Goal: Browse casually: Explore the website without a specific task or goal

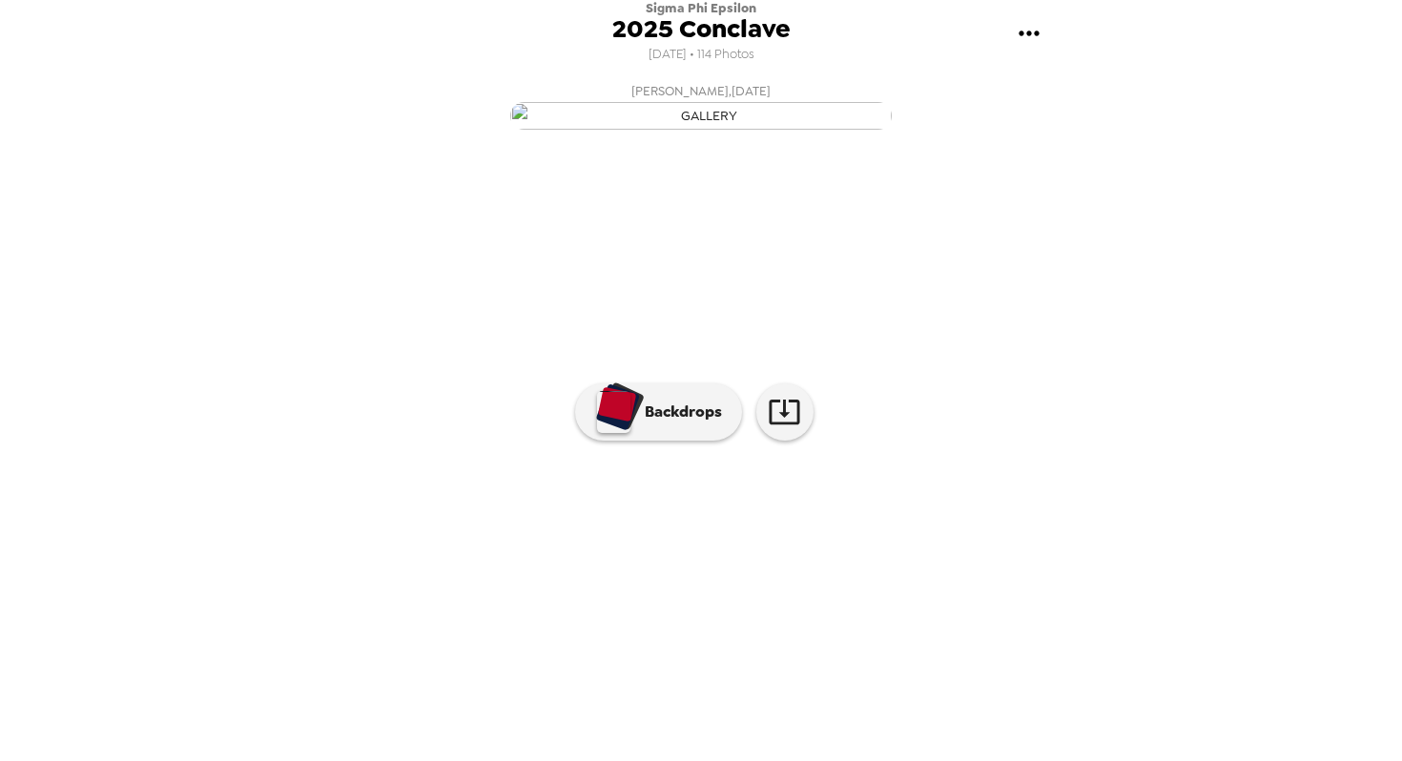
scroll to position [50, 0]
click at [883, 603] on img at bounding box center [855, 553] width 145 height 99
click at [603, 603] on img at bounding box center [576, 553] width 145 height 99
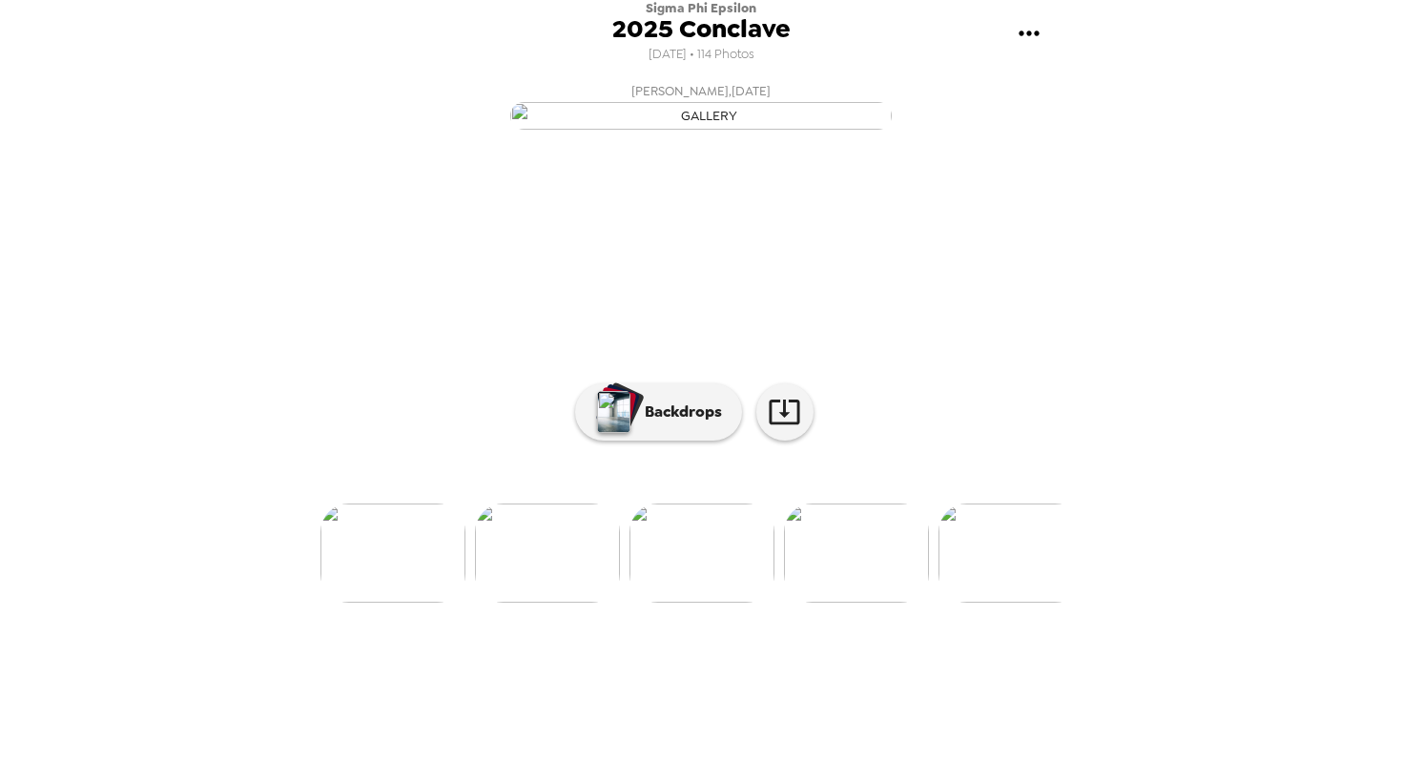
click at [580, 603] on img at bounding box center [547, 553] width 145 height 99
click at [852, 603] on img at bounding box center [856, 553] width 145 height 99
click at [901, 603] on img at bounding box center [915, 553] width 145 height 99
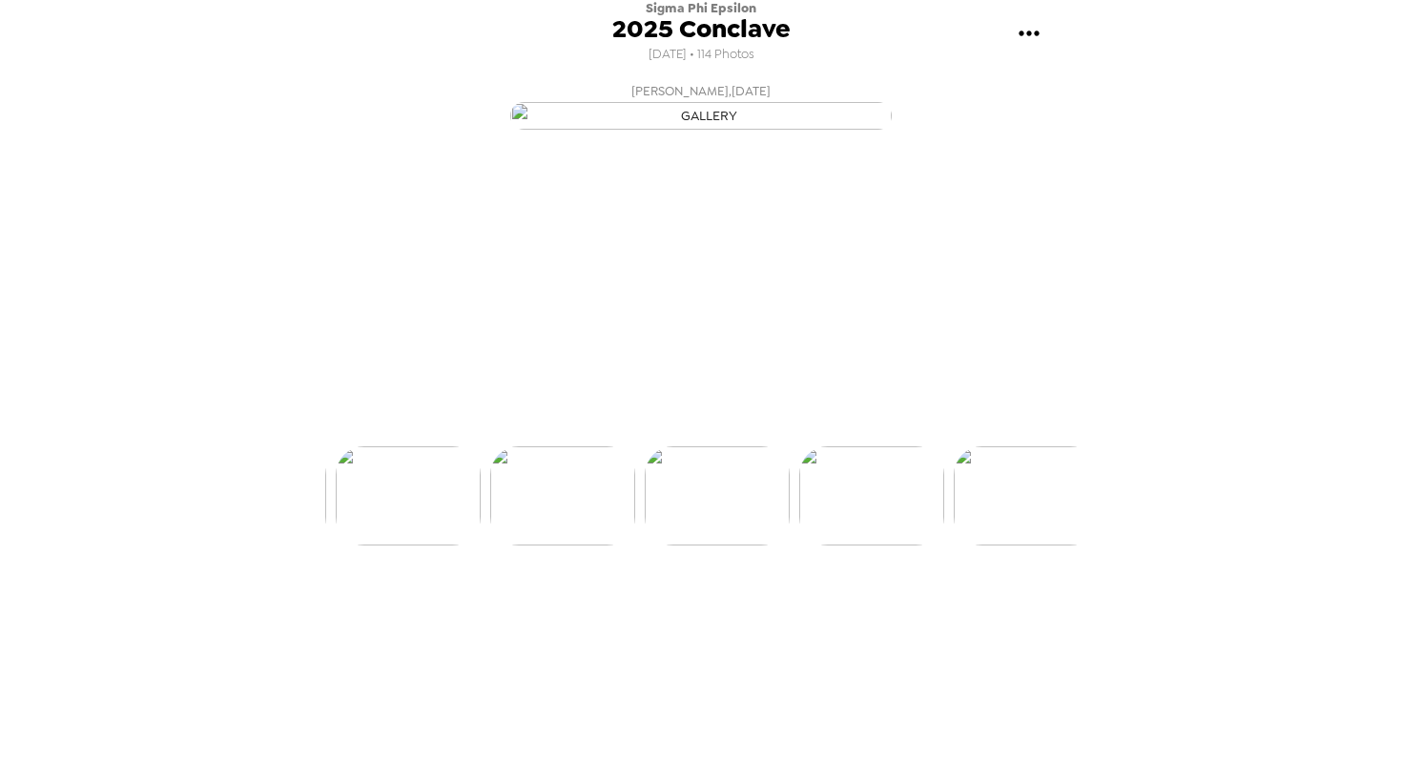
scroll to position [0, 1390]
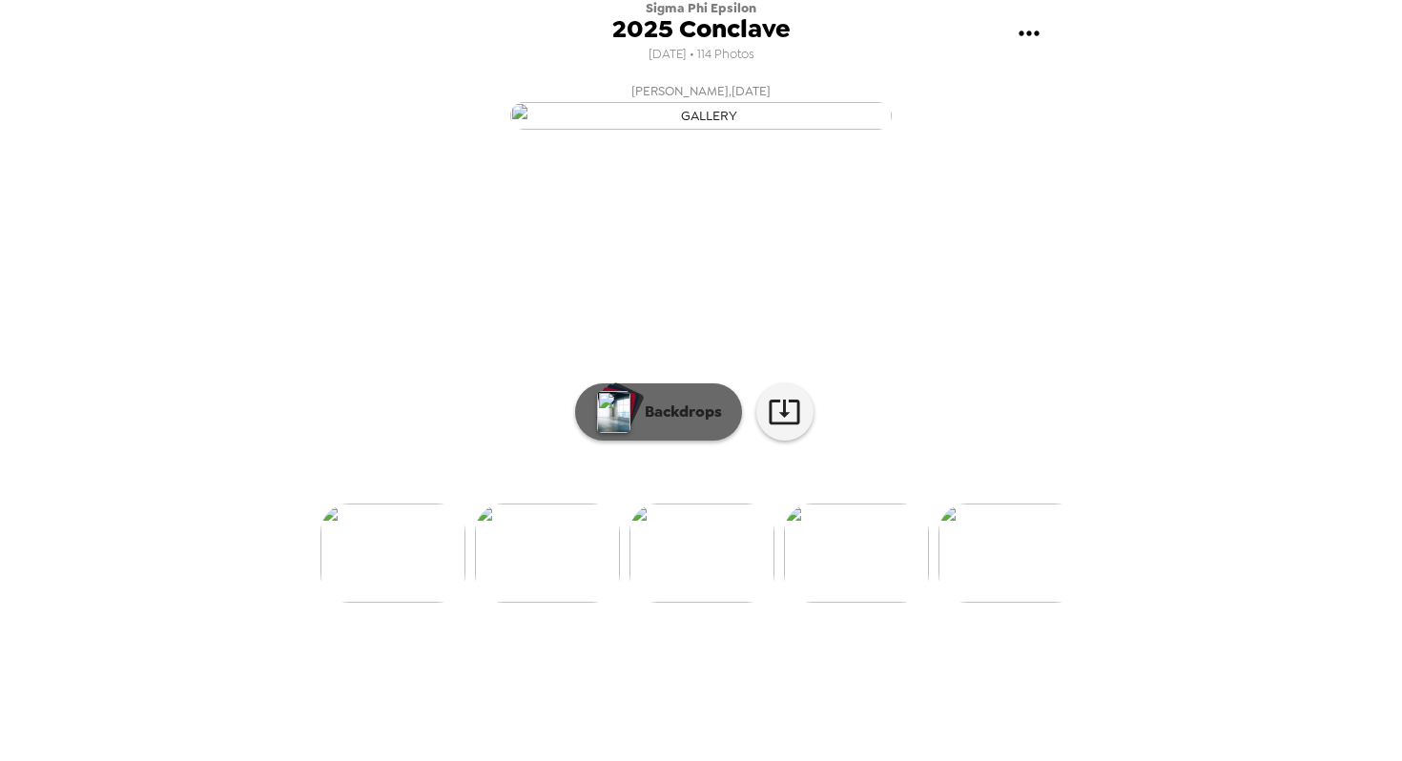
click at [661, 441] on button "Backdrops" at bounding box center [658, 411] width 167 height 57
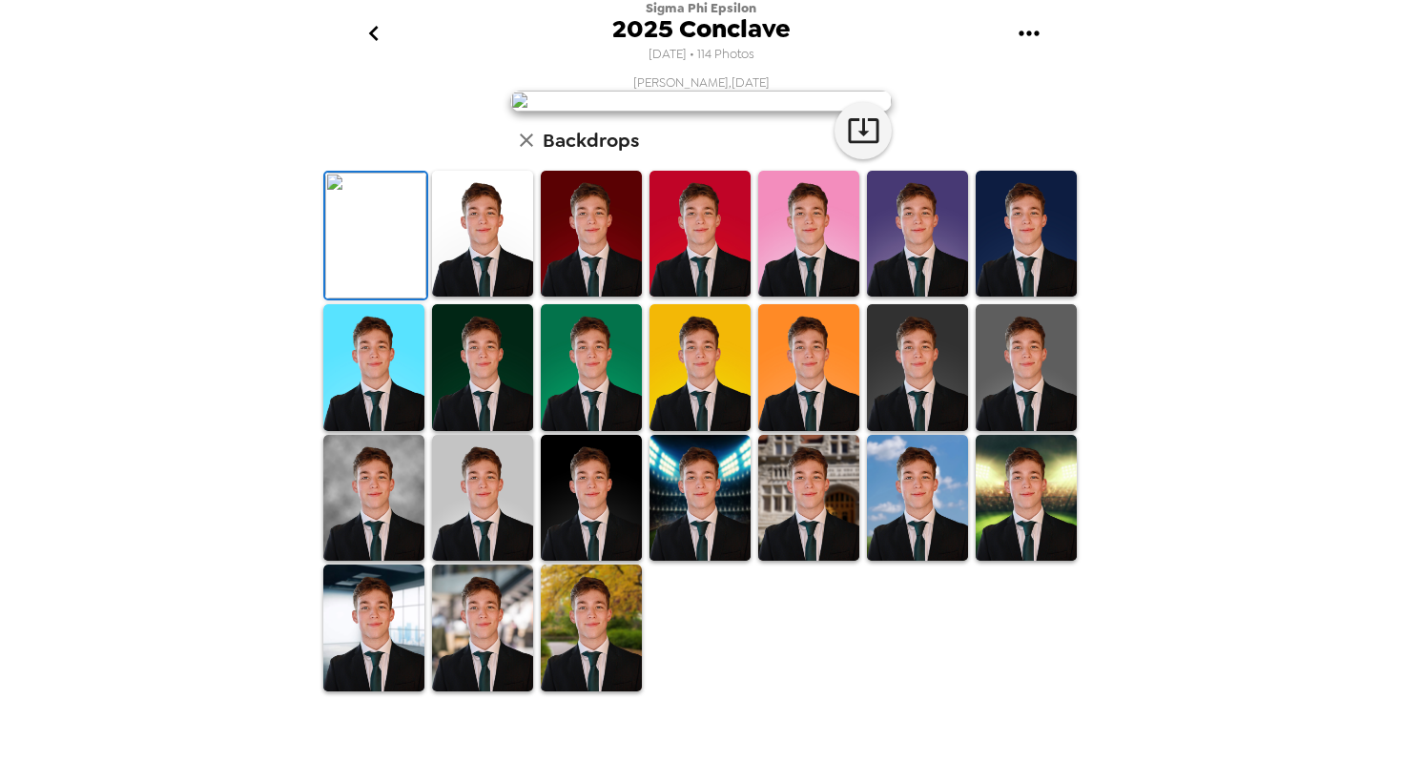
scroll to position [396, 0]
click at [812, 537] on img at bounding box center [808, 498] width 101 height 127
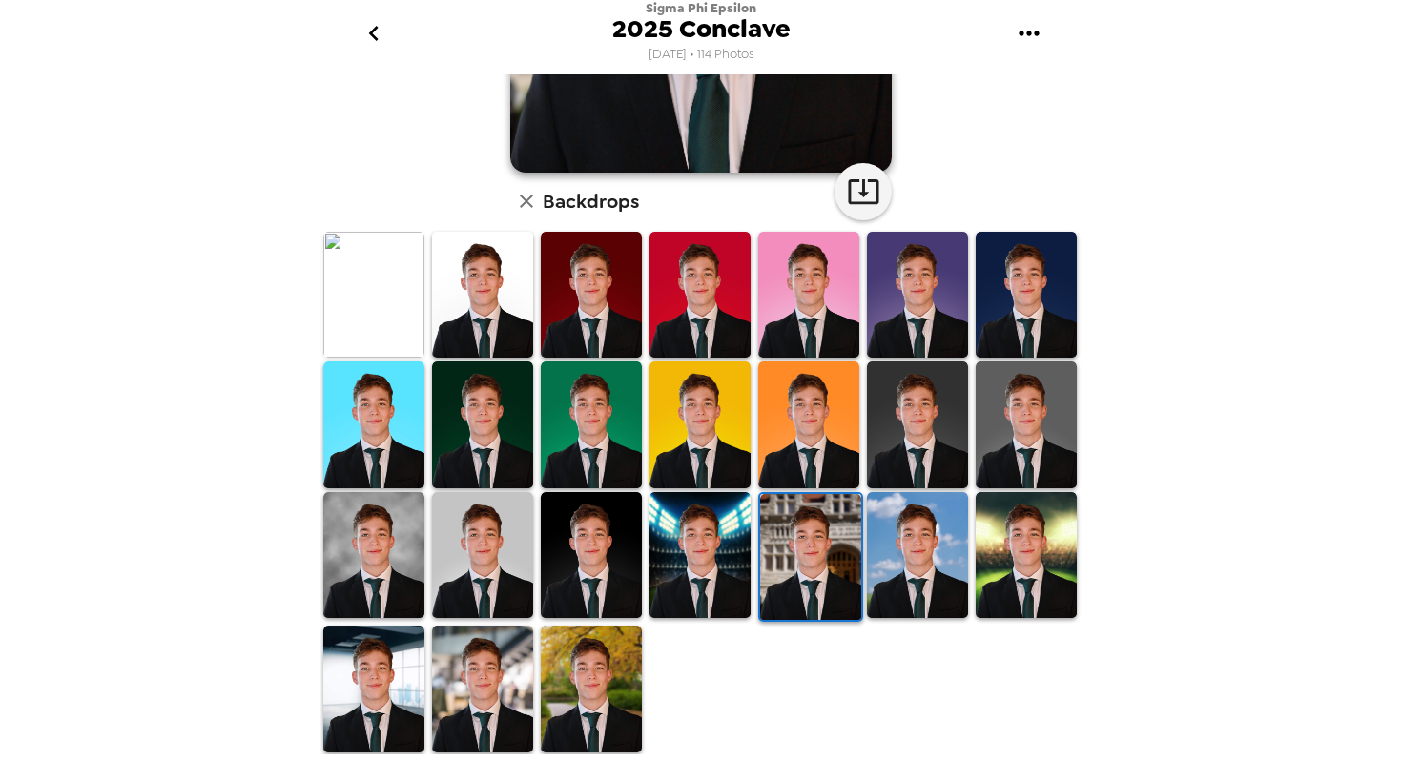
click at [477, 536] on img at bounding box center [482, 555] width 101 height 127
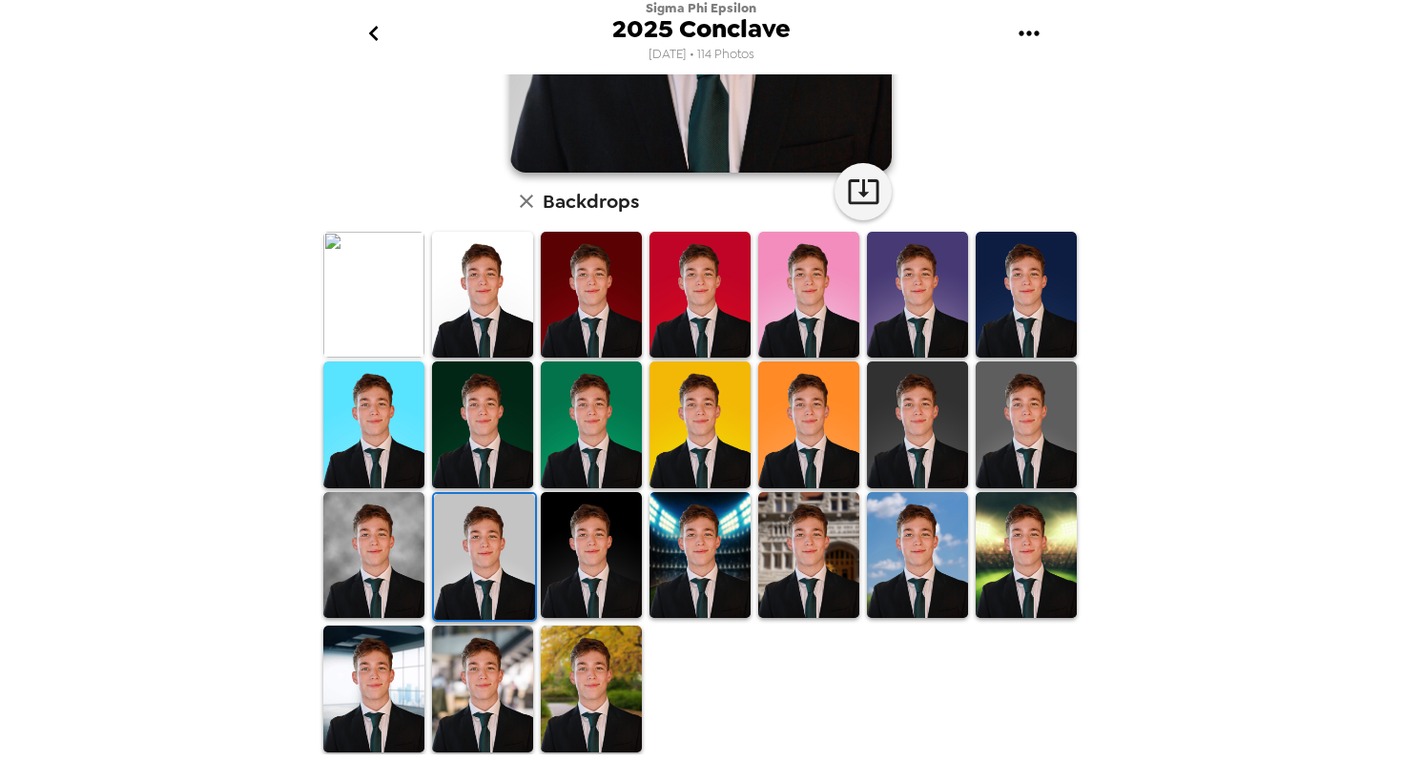
click at [396, 318] on img at bounding box center [373, 295] width 101 height 127
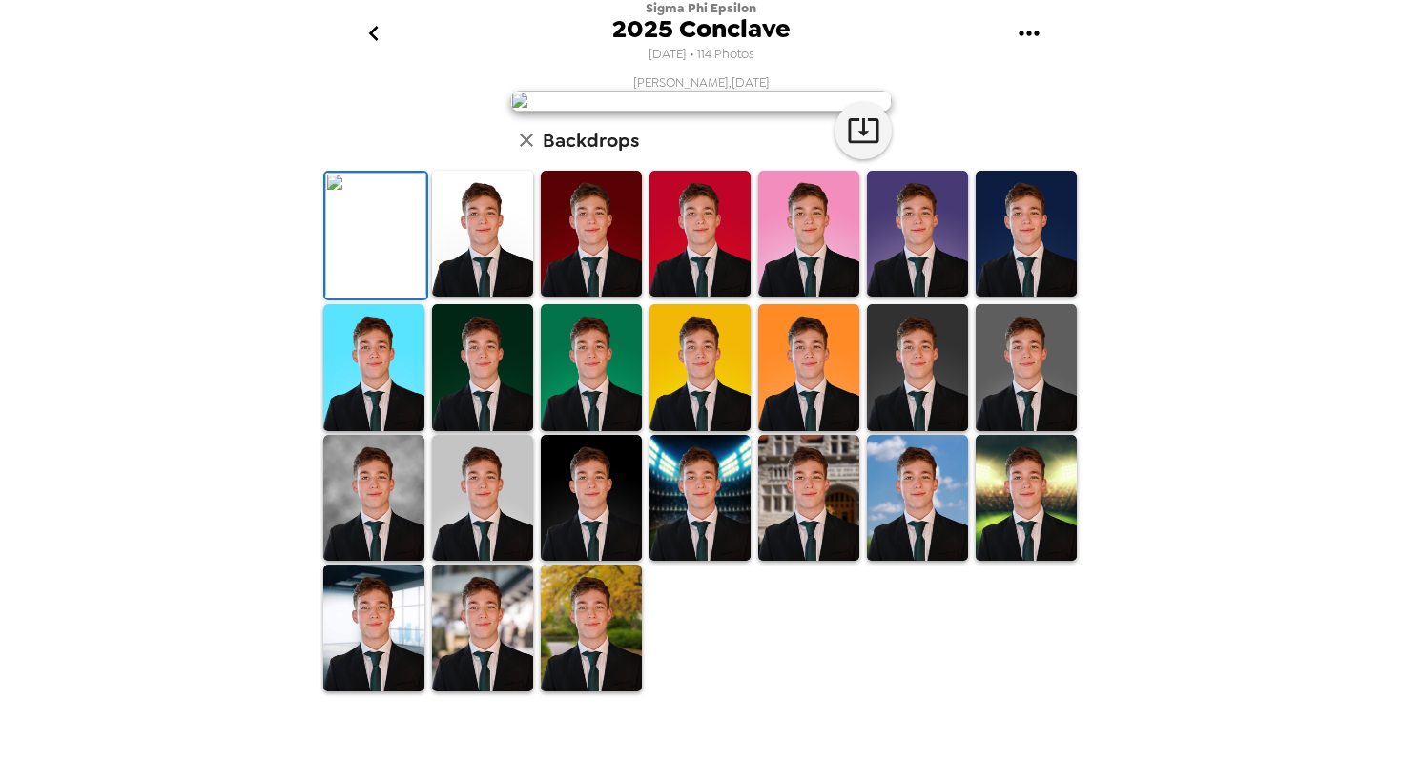
click at [580, 687] on img at bounding box center [591, 628] width 101 height 127
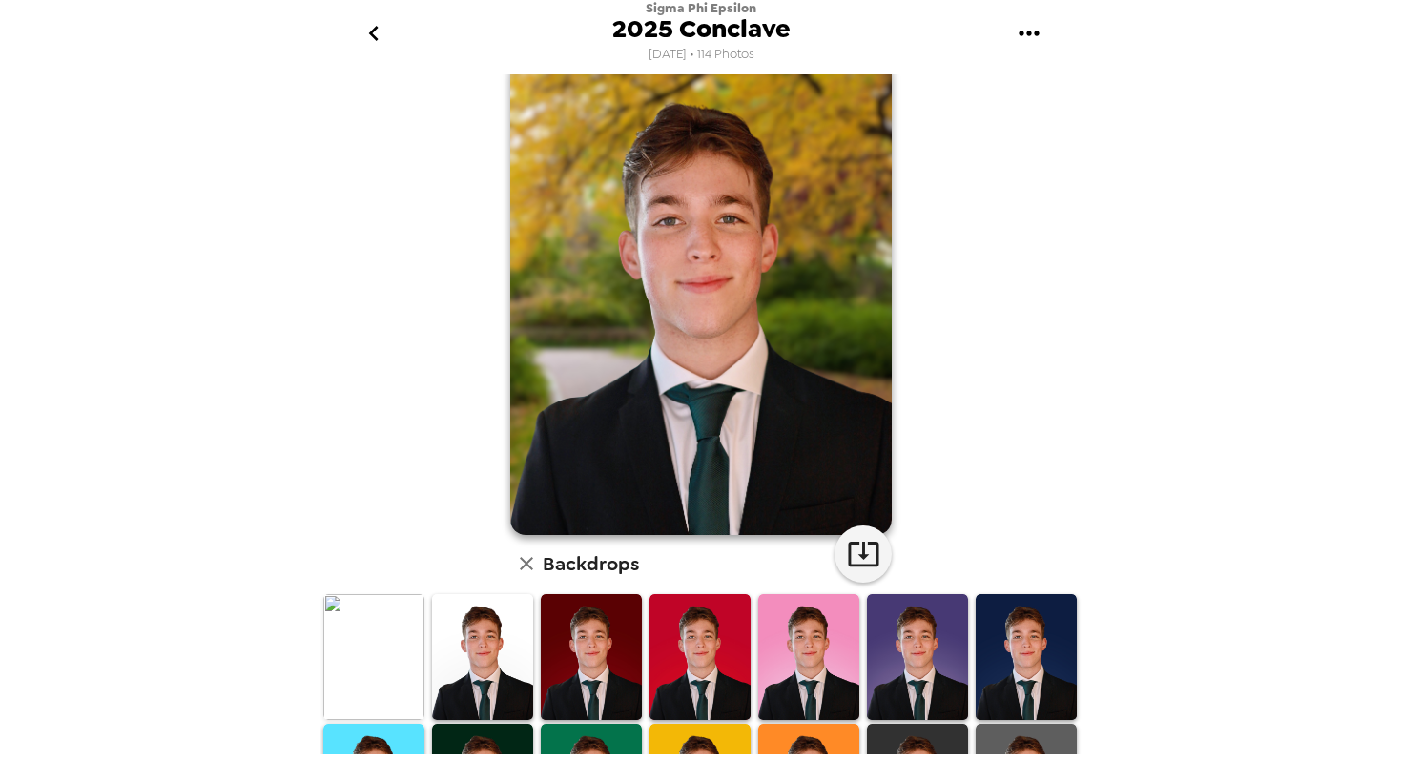
scroll to position [0, 0]
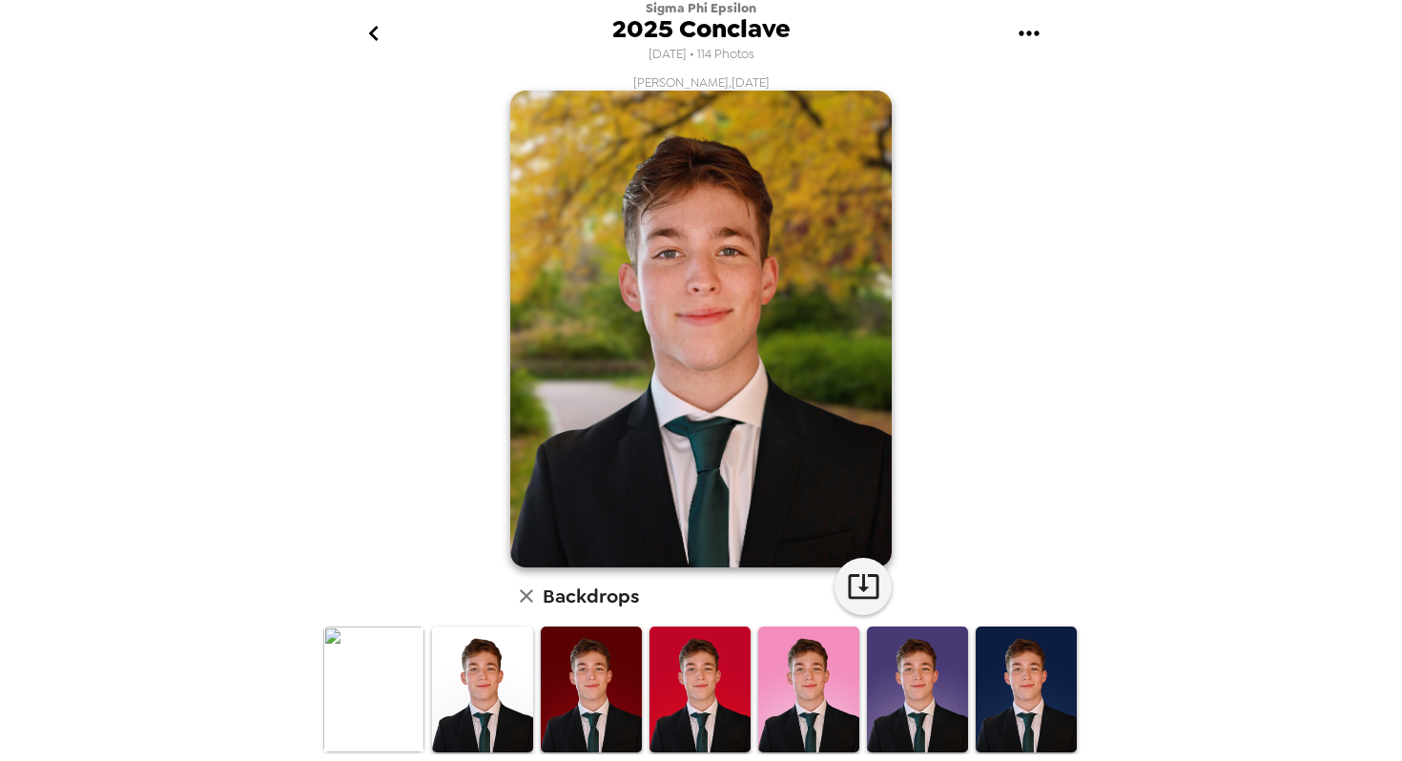
click at [381, 666] on img at bounding box center [373, 690] width 101 height 127
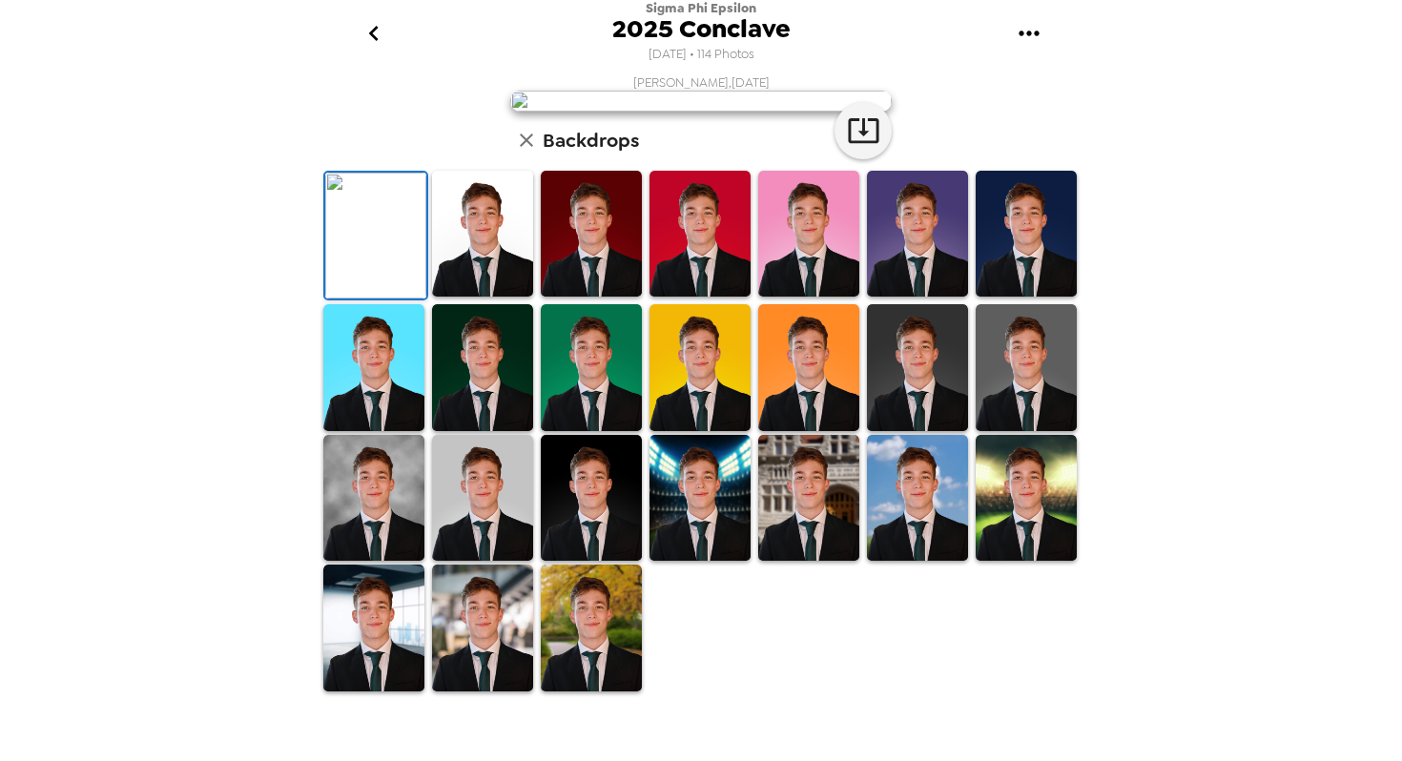
click at [372, 26] on icon "go back" at bounding box center [374, 33] width 31 height 31
click at [527, 152] on icon "button" at bounding box center [526, 140] width 23 height 23
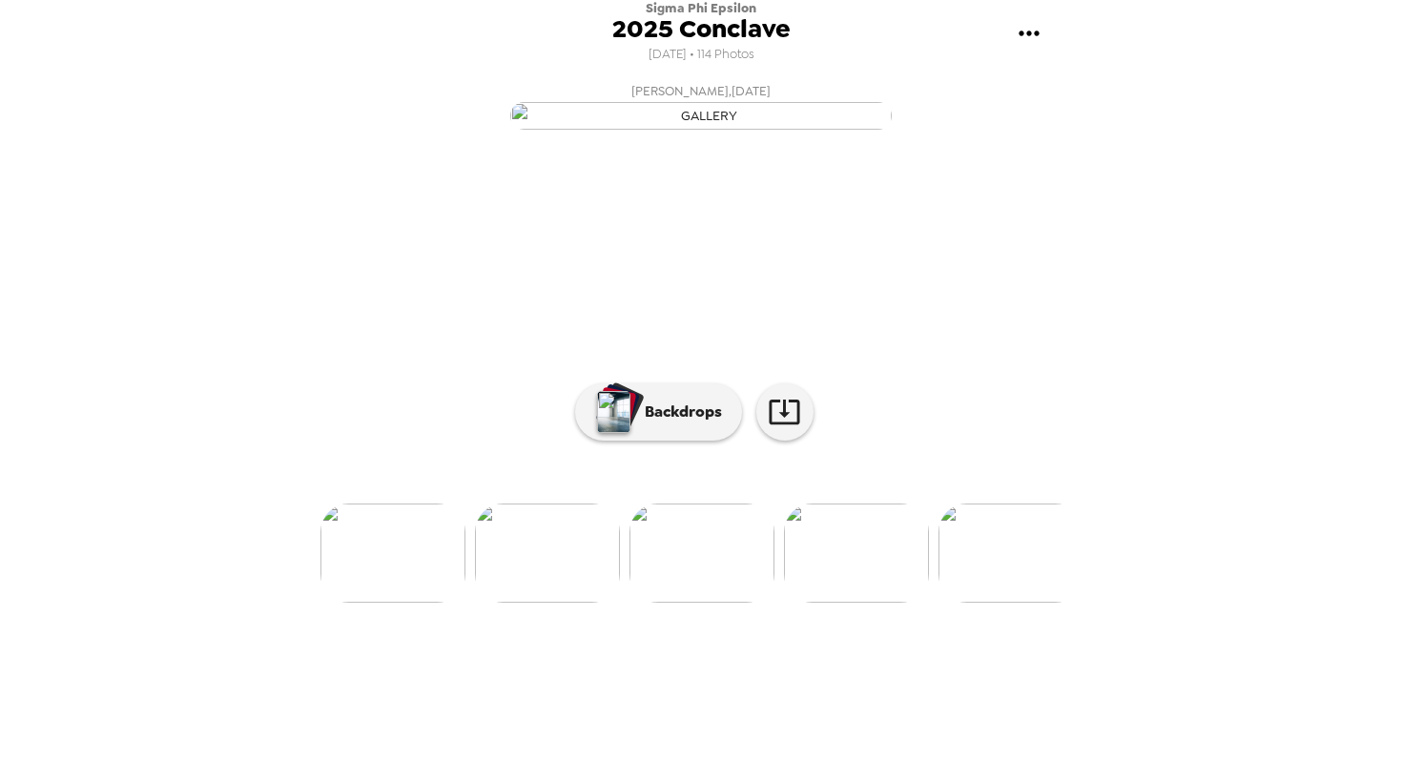
scroll to position [50, 0]
click at [1029, 603] on img at bounding box center [1011, 553] width 145 height 99
click at [1002, 603] on img at bounding box center [1011, 553] width 145 height 99
click at [1005, 603] on img at bounding box center [1011, 553] width 145 height 99
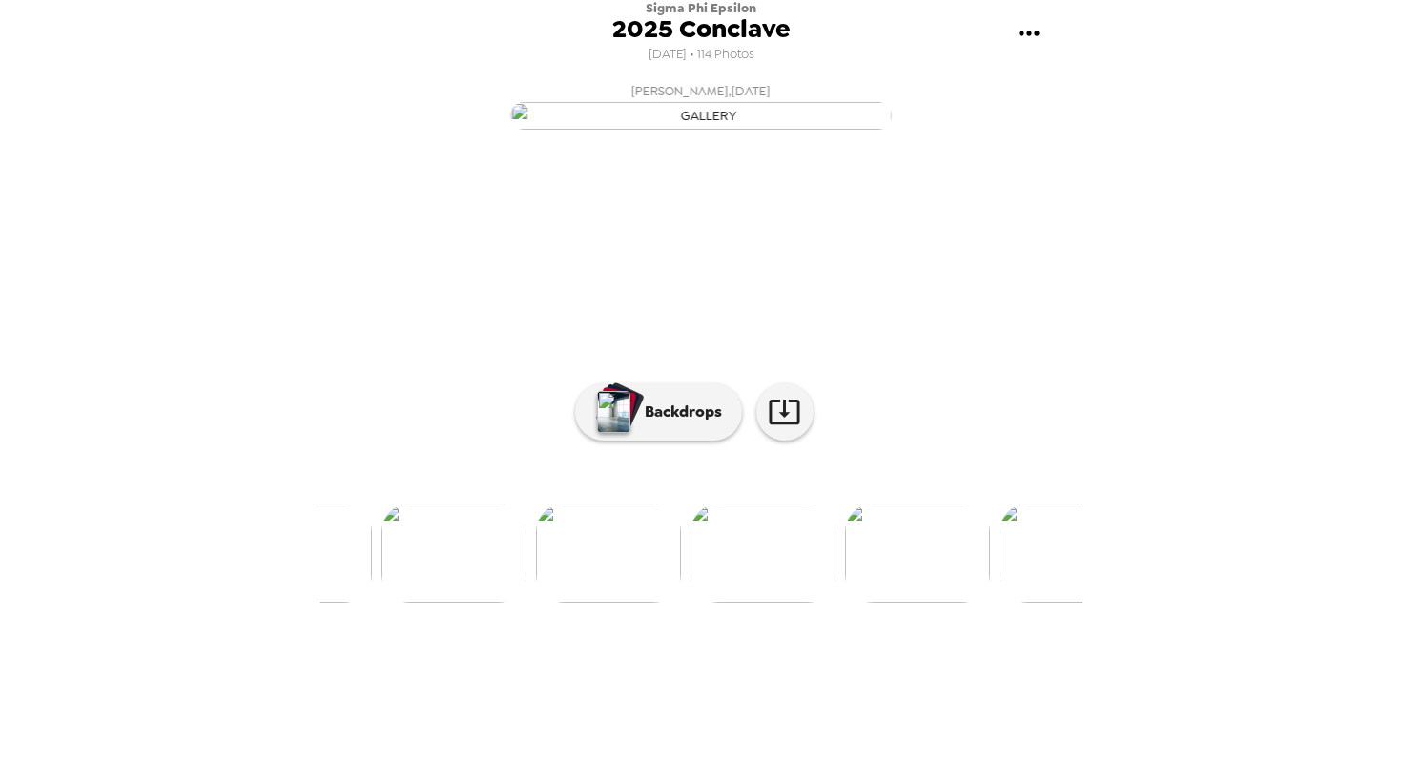
click at [780, 603] on img at bounding box center [763, 553] width 145 height 99
click at [765, 603] on img at bounding box center [738, 553] width 145 height 99
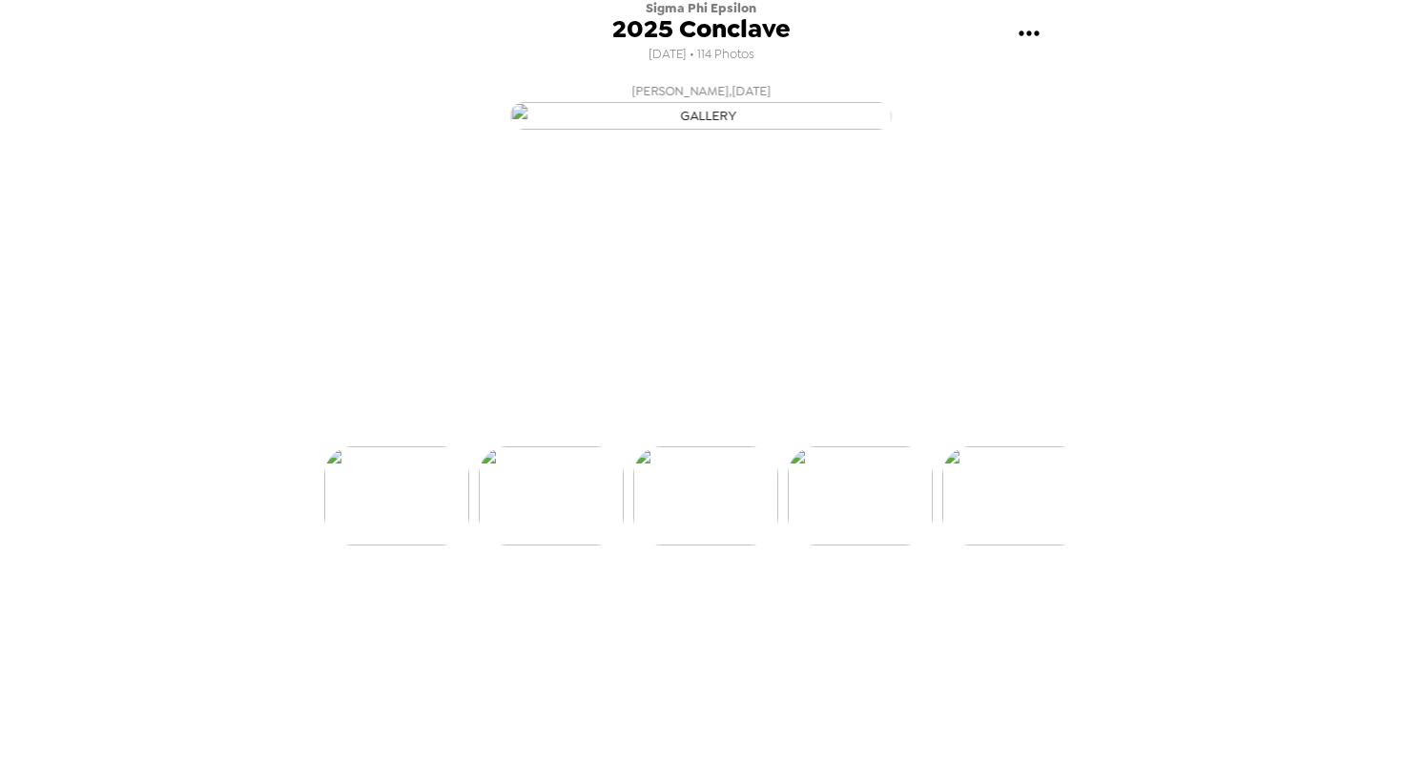
scroll to position [0, 7105]
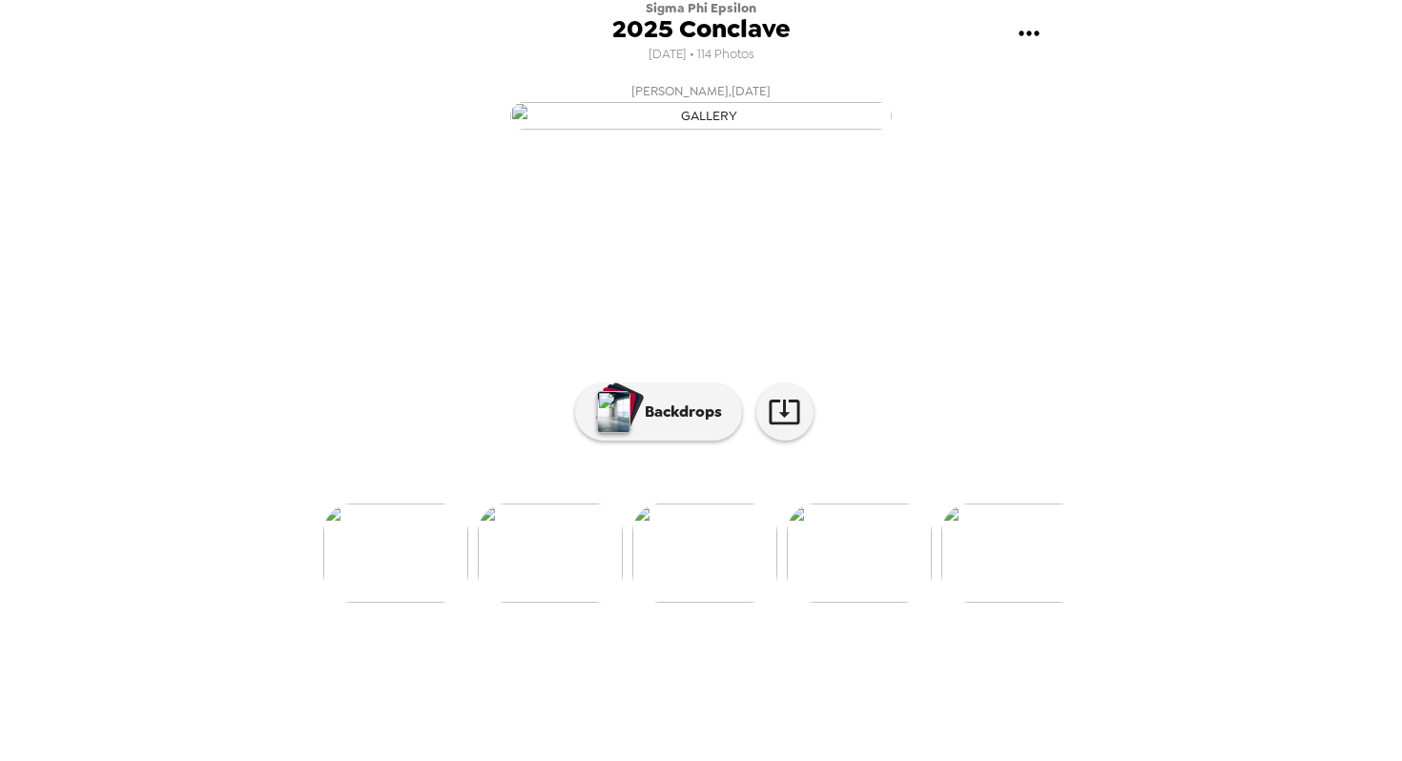
click at [1020, 28] on icon "gallery menu" at bounding box center [1029, 33] width 31 height 31
click at [780, 630] on div at bounding box center [701, 380] width 1402 height 761
click at [784, 425] on icon at bounding box center [784, 412] width 31 height 25
click at [792, 428] on icon at bounding box center [784, 411] width 33 height 33
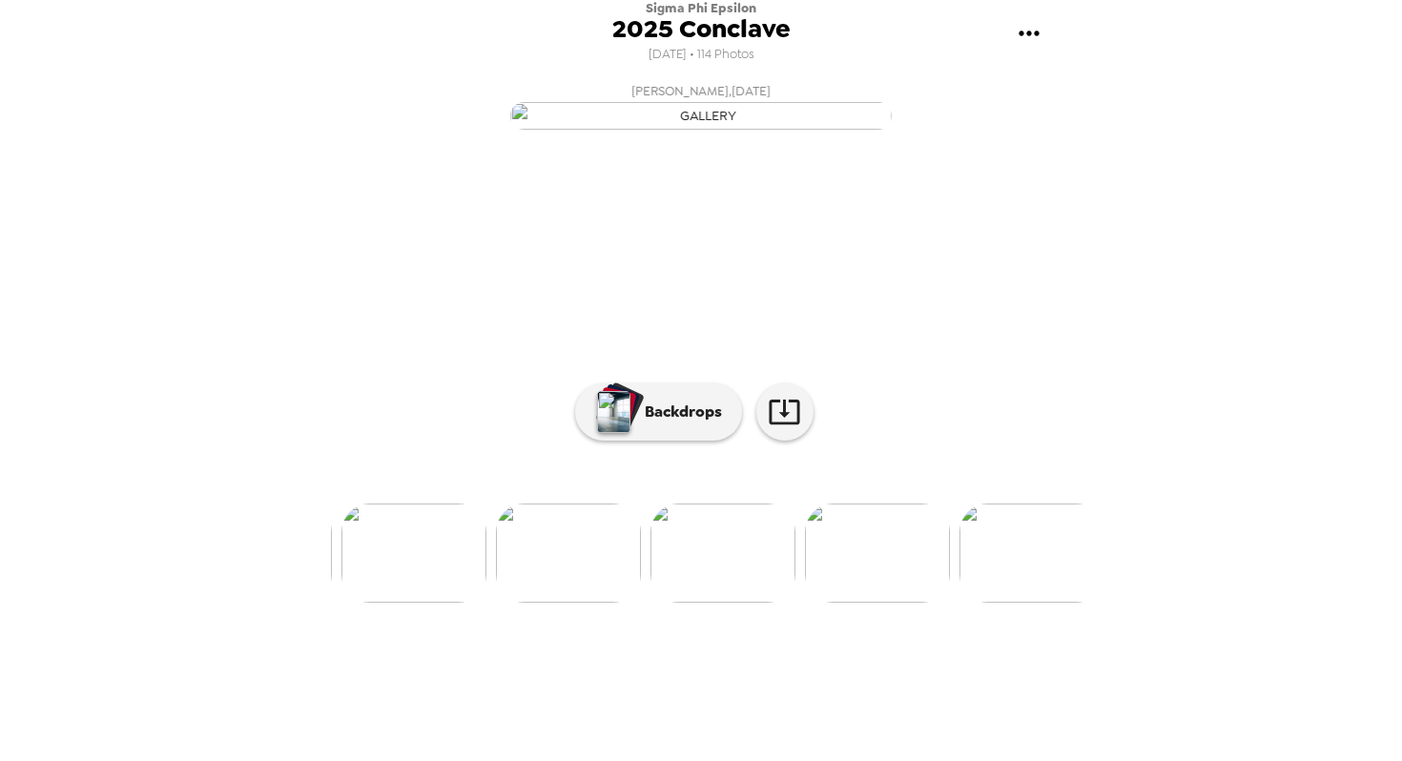
scroll to position [0, 8482]
click at [899, 603] on img at bounding box center [873, 553] width 145 height 99
